Goal: Check status: Check status

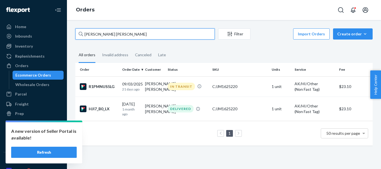
drag, startPoint x: 105, startPoint y: 36, endPoint x: 86, endPoint y: 19, distance: 25.9
click at [47, 36] on div "Home Inbounds Shipping Plans Problems Inventory Products Replenishments Orders …" at bounding box center [190, 84] width 381 height 169
paste input "[PERSON_NAME]"
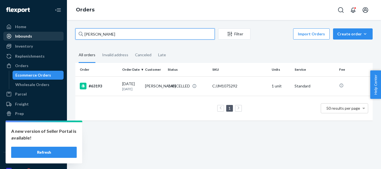
drag, startPoint x: 112, startPoint y: 33, endPoint x: 43, endPoint y: 32, distance: 68.9
click at [43, 32] on div "Home Inbounds Shipping Plans Problems Inventory Products Replenishments Orders …" at bounding box center [190, 84] width 381 height 169
paste input "#63100"
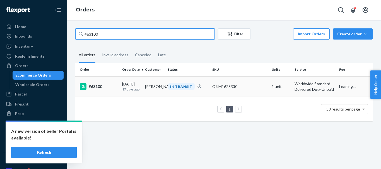
type input "#63100"
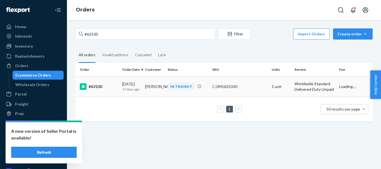
click at [172, 87] on div "IN TRANSIT" at bounding box center [181, 87] width 27 height 8
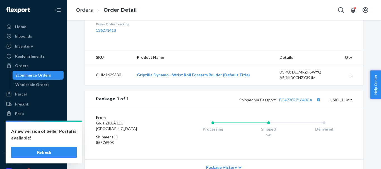
scroll to position [195, 0]
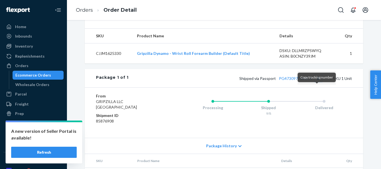
click at [316, 82] on button "Copy tracking number" at bounding box center [318, 78] width 7 height 7
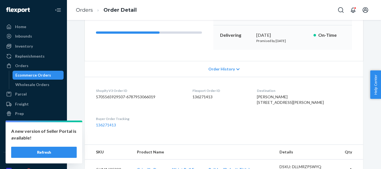
scroll to position [28, 0]
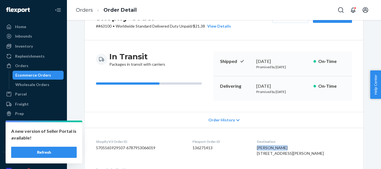
drag, startPoint x: 264, startPoint y: 147, endPoint x: 293, endPoint y: 146, distance: 29.0
click at [293, 146] on div "[PERSON_NAME] [STREET_ADDRESS][PERSON_NAME]" at bounding box center [304, 150] width 95 height 11
copy span "[PERSON_NAME]"
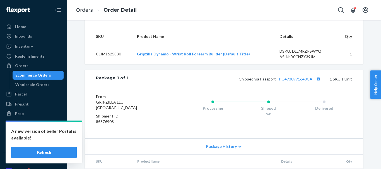
scroll to position [195, 0]
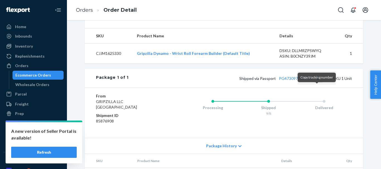
click at [317, 82] on button "Copy tracking number" at bounding box center [318, 78] width 7 height 7
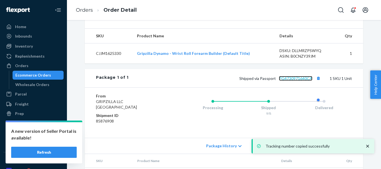
click at [286, 81] on link "PG4730971640CA" at bounding box center [295, 78] width 33 height 5
